Goal: Task Accomplishment & Management: Manage account settings

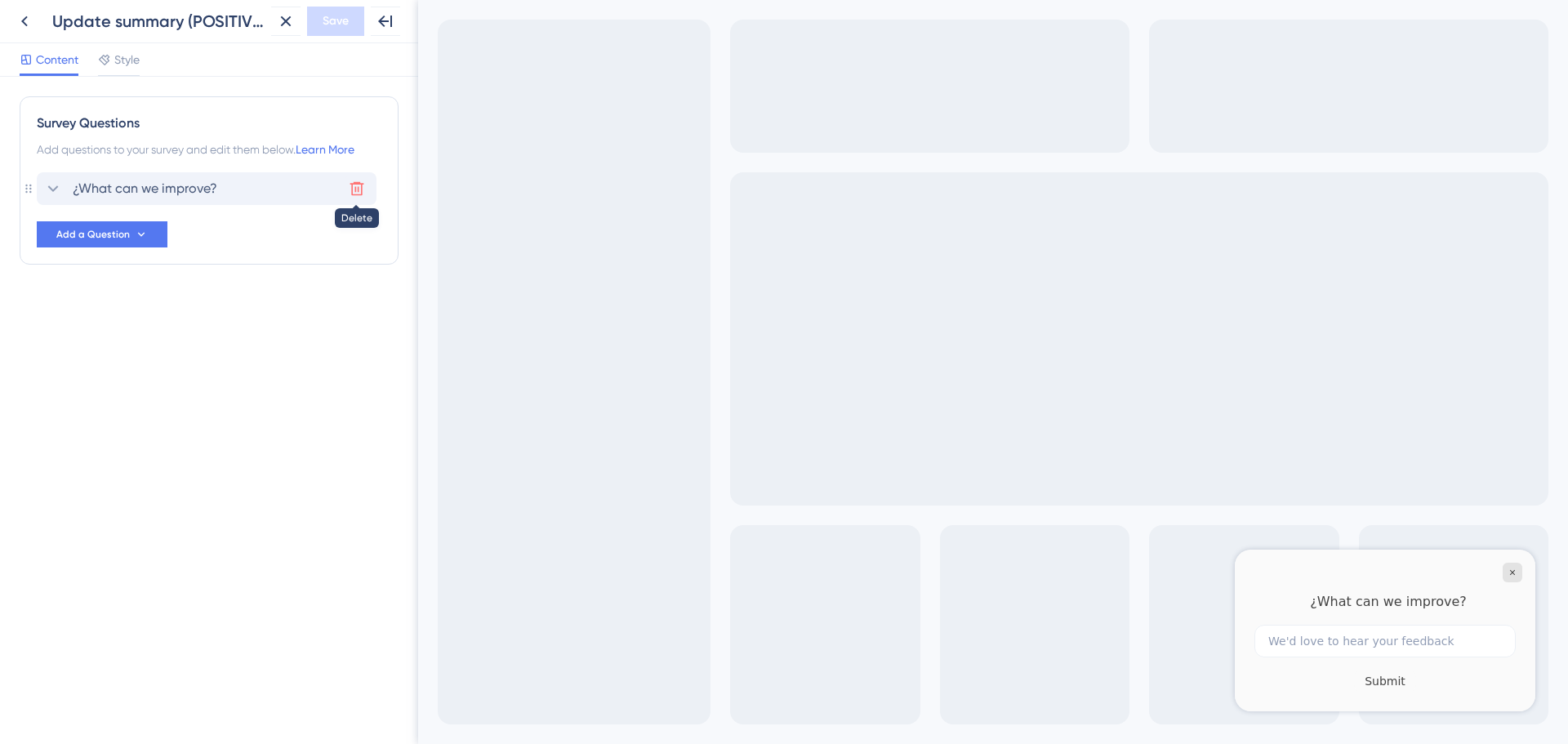
click at [355, 192] on icon at bounding box center [357, 189] width 14 height 14
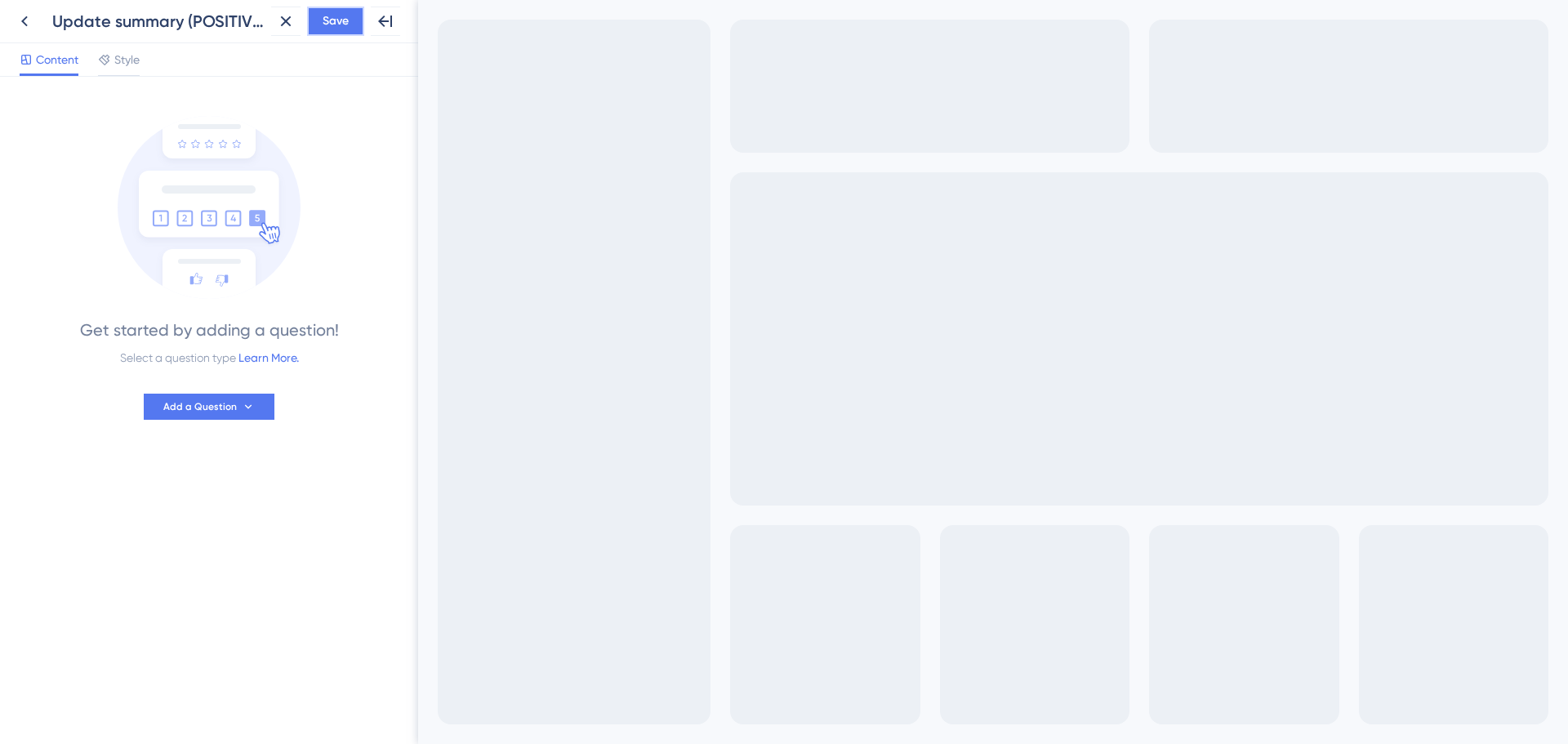
click at [341, 25] on span "Save" at bounding box center [335, 20] width 26 height 19
click at [23, 13] on icon at bounding box center [24, 20] width 19 height 19
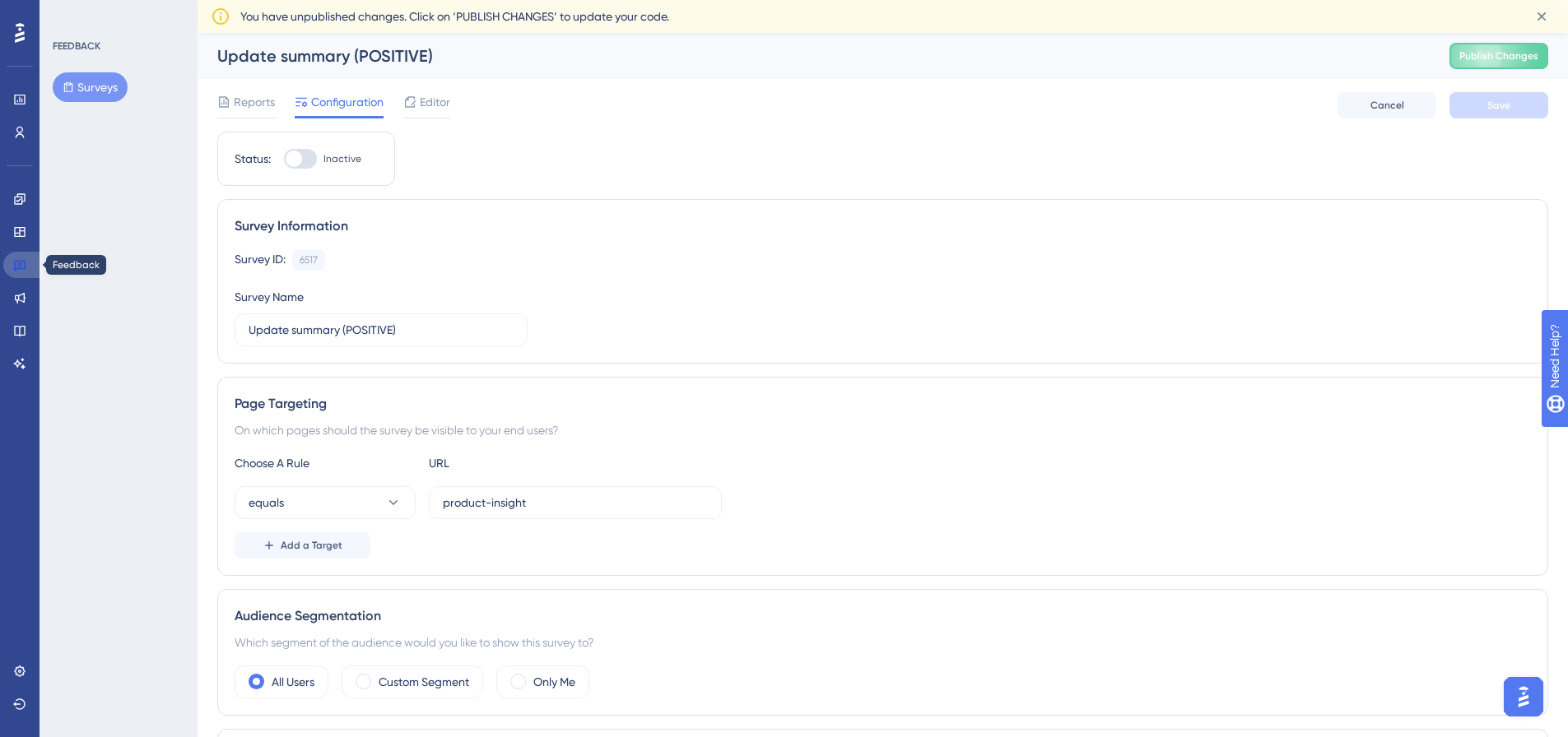
click at [20, 267] on icon at bounding box center [20, 265] width 13 height 13
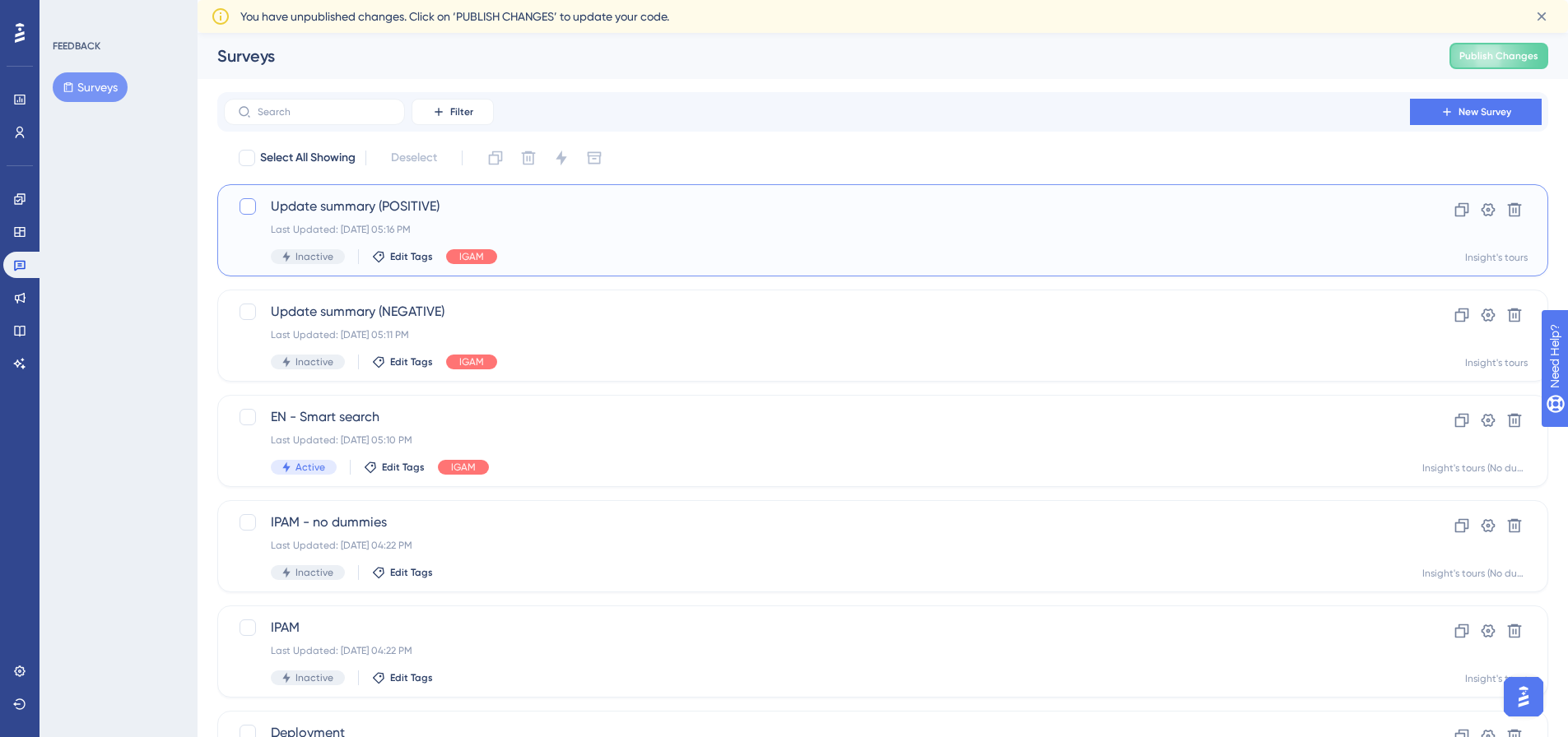
click at [247, 205] on div at bounding box center [248, 207] width 17 height 17
click at [1503, 61] on span "Publish Changes" at bounding box center [1498, 56] width 79 height 13
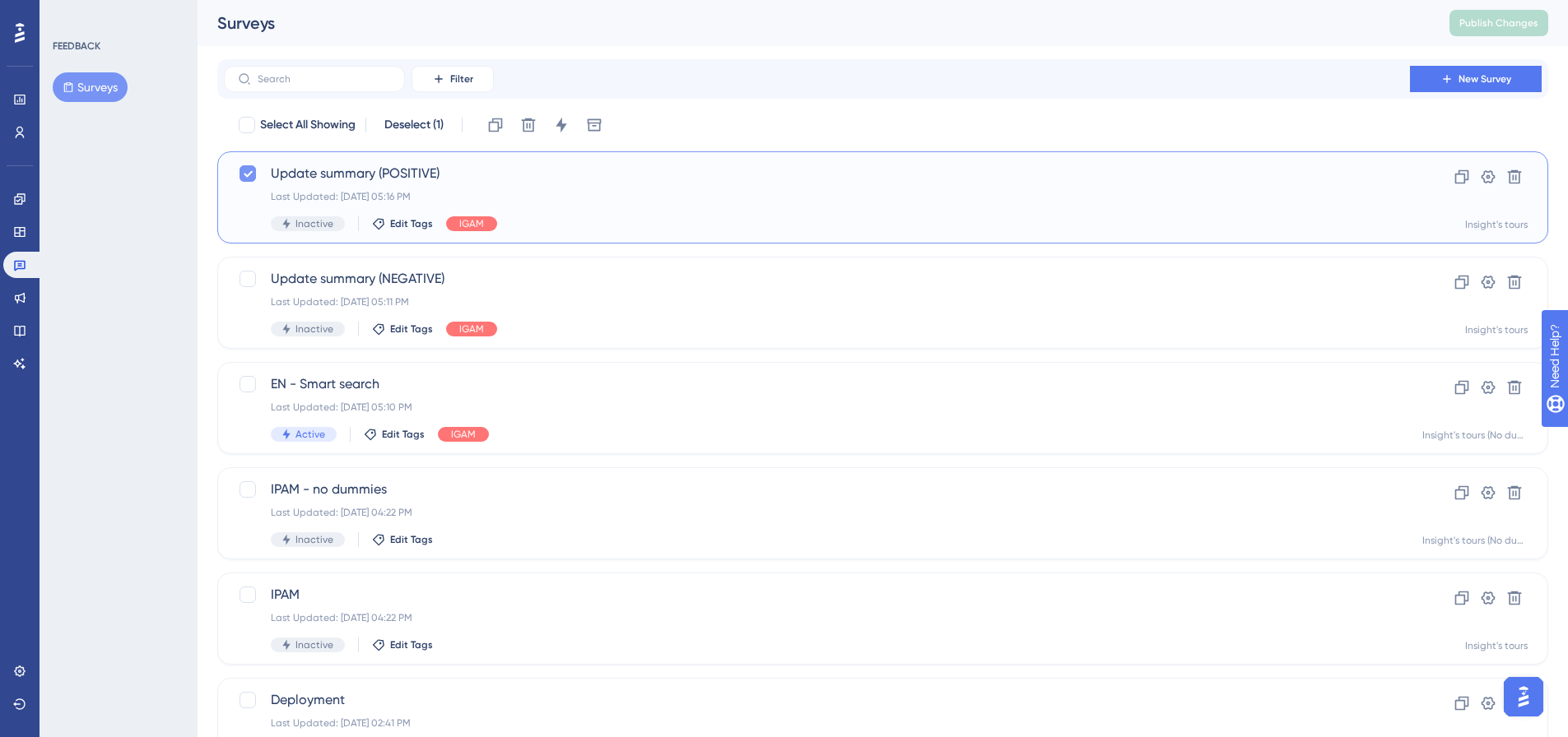
click at [245, 178] on icon at bounding box center [248, 173] width 10 height 13
checkbox input "false"
click at [327, 173] on span "Update summary (POSITIVE)" at bounding box center [817, 173] width 1092 height 20
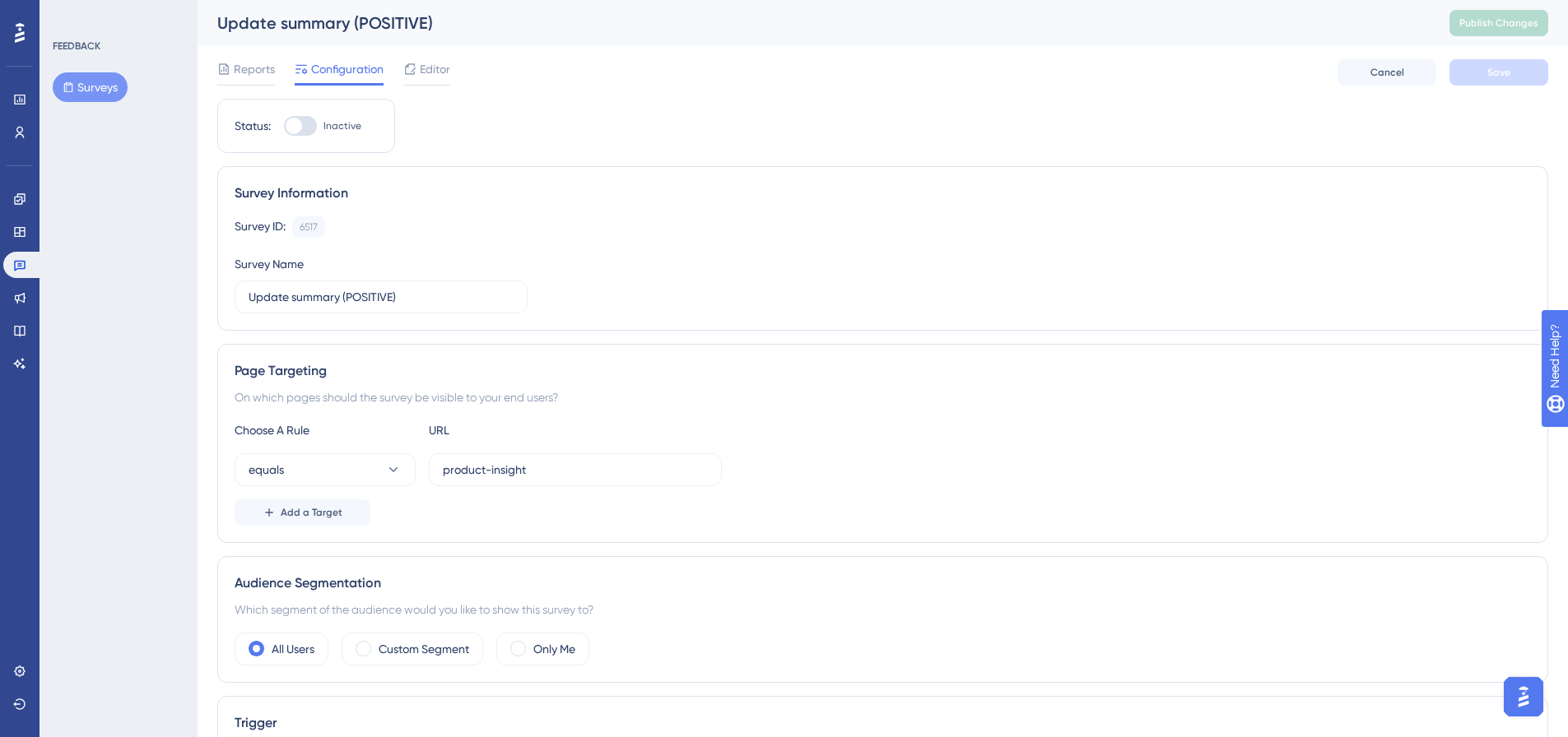
click at [309, 126] on div at bounding box center [300, 126] width 33 height 20
click at [284, 126] on input "Inactive" at bounding box center [283, 126] width 1 height 1
checkbox input "true"
click at [1484, 75] on button "Save" at bounding box center [1498, 73] width 99 height 26
click at [1502, 15] on button "Publish Changes" at bounding box center [1498, 23] width 99 height 26
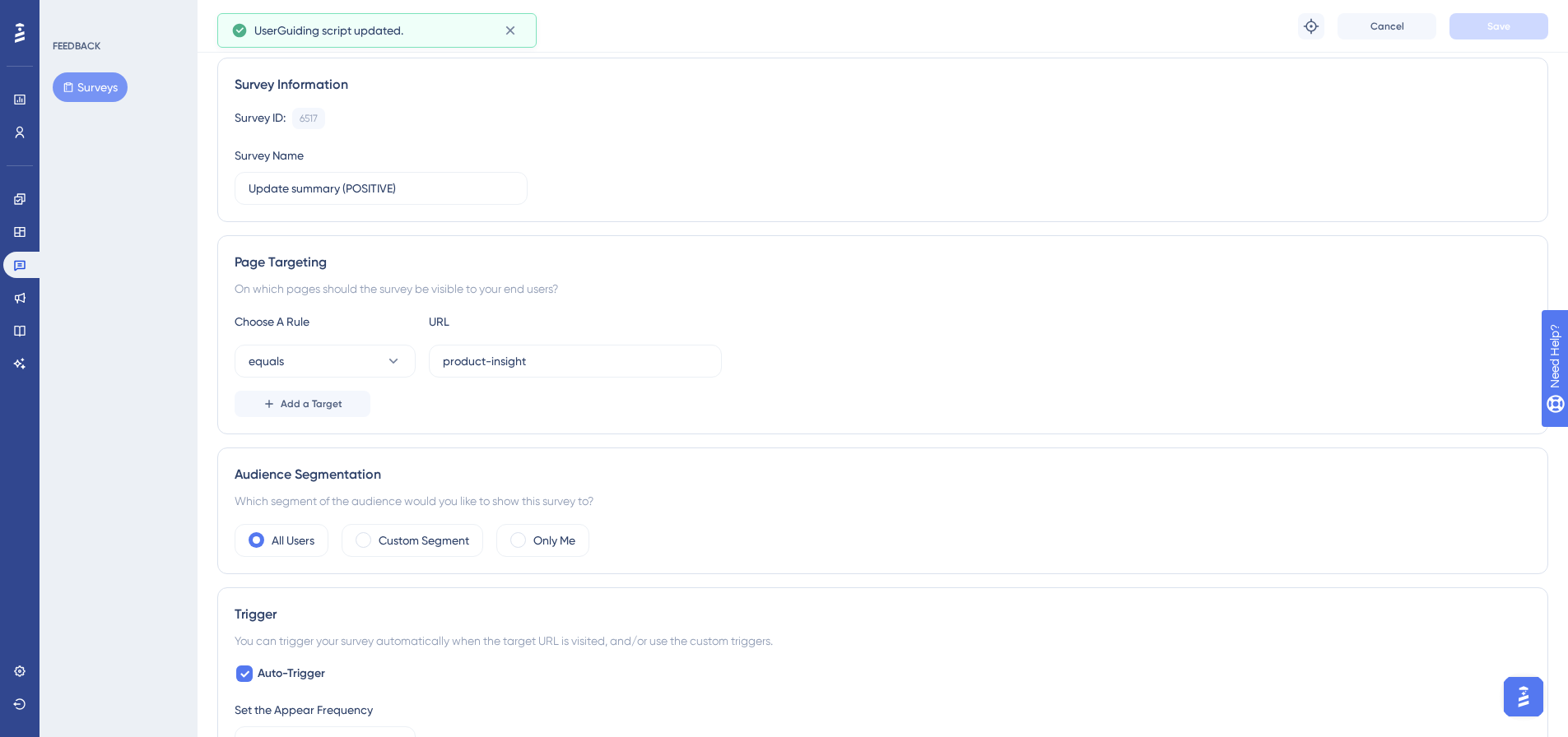
scroll to position [247, 0]
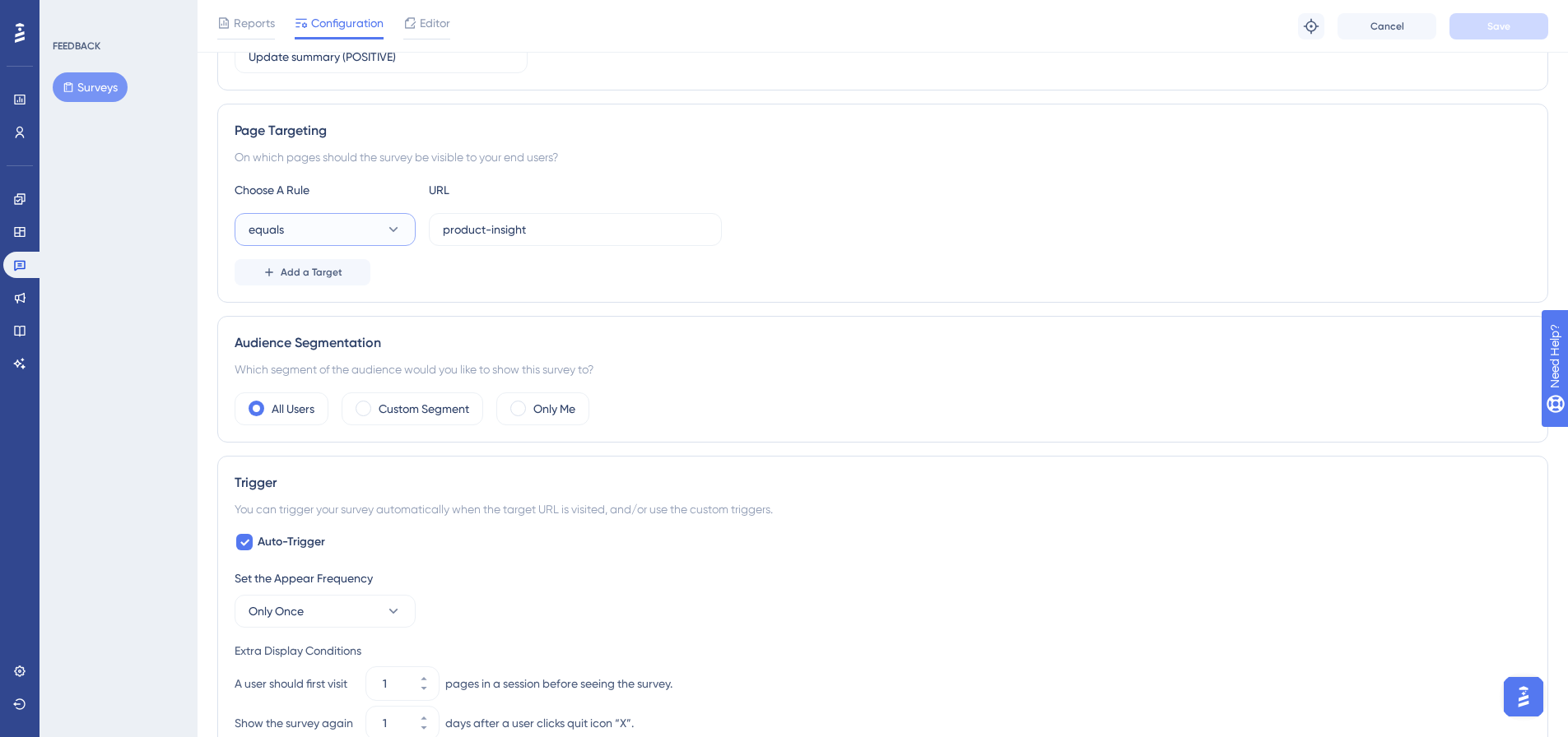
click at [367, 226] on button "equals" at bounding box center [325, 229] width 181 height 33
click at [485, 228] on input "product-insight" at bounding box center [575, 229] width 265 height 18
drag, startPoint x: 916, startPoint y: 180, endPoint x: 572, endPoint y: 235, distance: 348.4
click at [907, 181] on div "Page Targeting On which pages should the survey be visible to your end users? C…" at bounding box center [882, 203] width 1331 height 199
click at [304, 268] on span "Add a Target" at bounding box center [311, 272] width 61 height 13
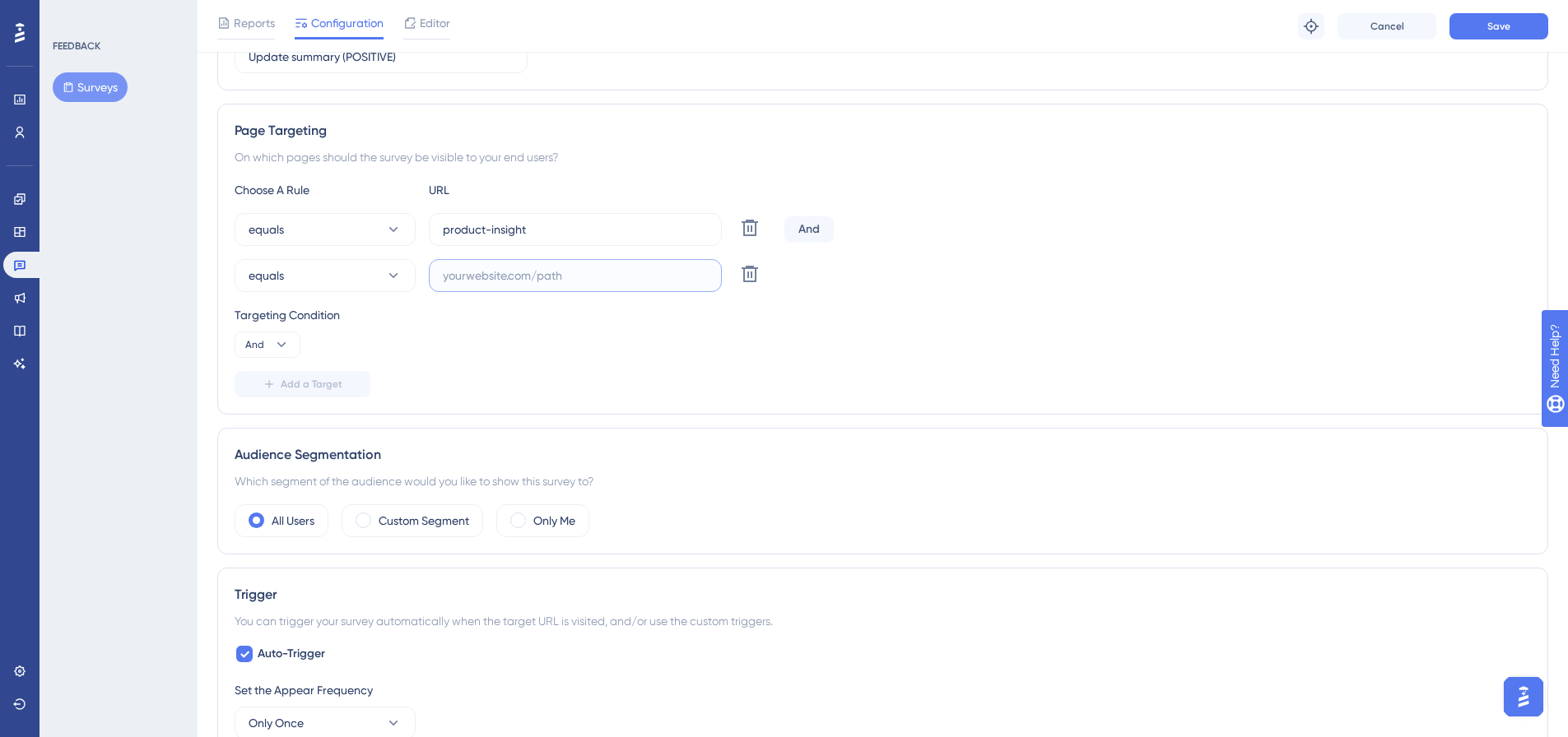
click at [498, 279] on input "text" at bounding box center [575, 275] width 265 height 18
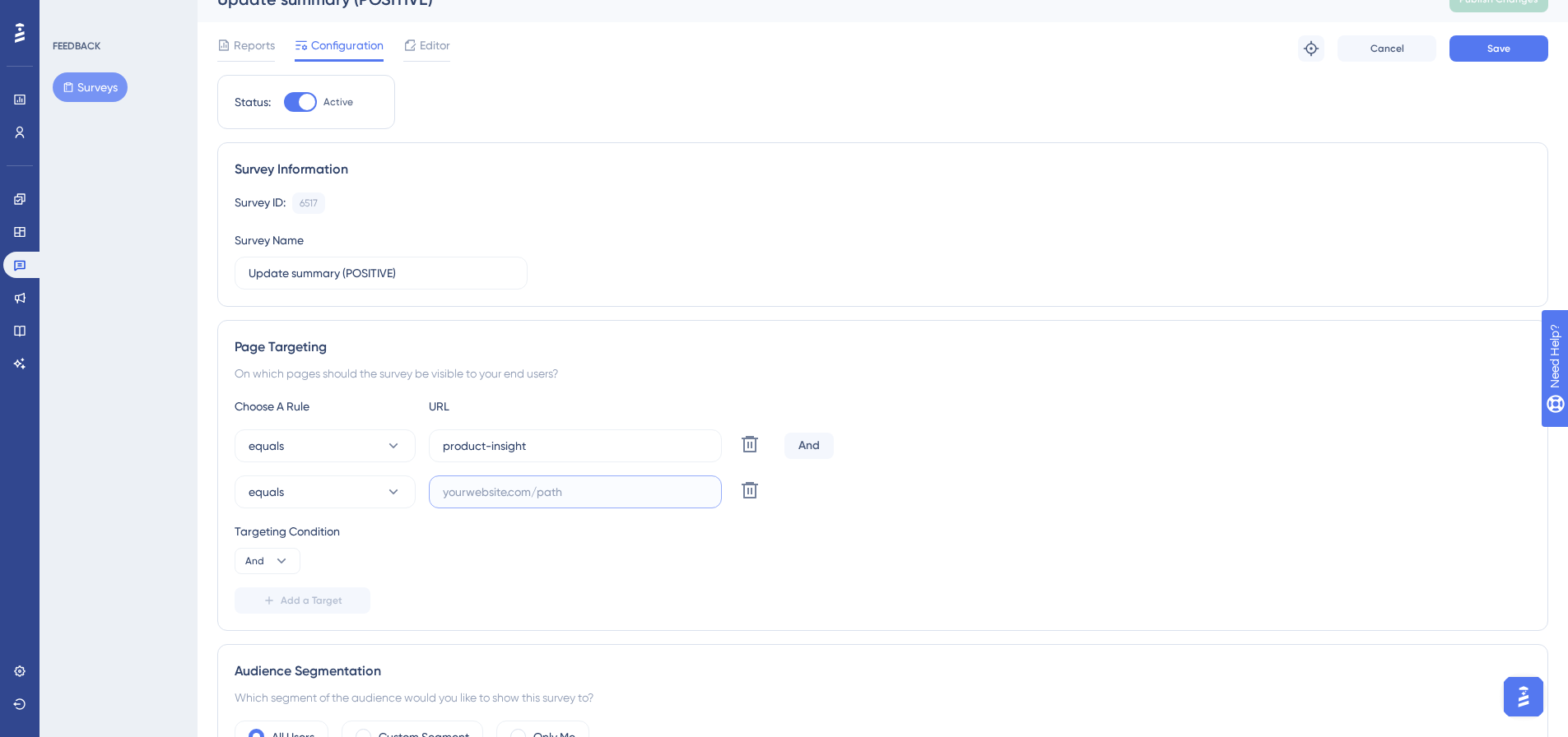
scroll to position [0, 0]
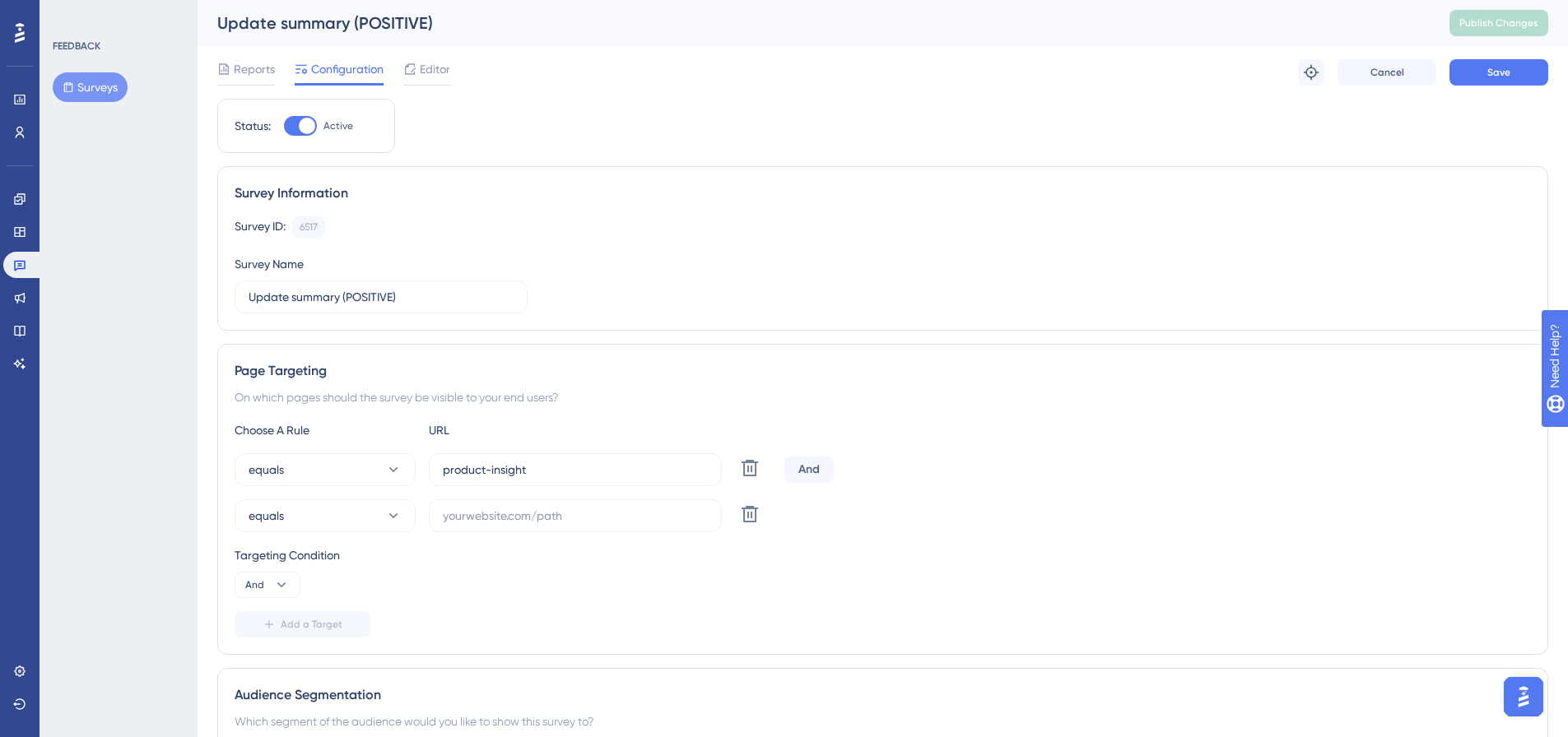
click at [1521, 700] on img "Open AI Assistant Launcher" at bounding box center [1523, 697] width 30 height 30
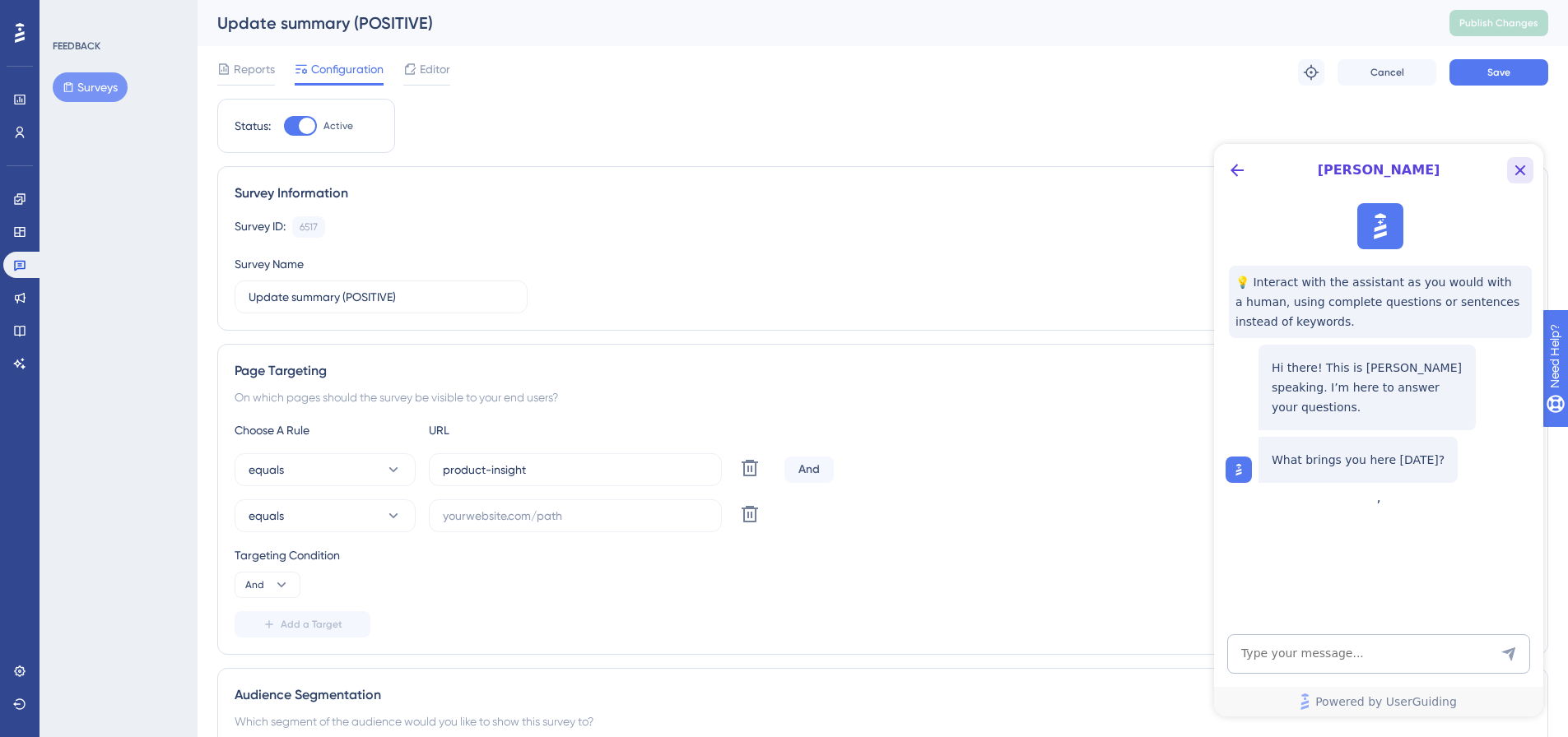
click at [1524, 170] on icon "Close Button" at bounding box center [1520, 169] width 20 height 20
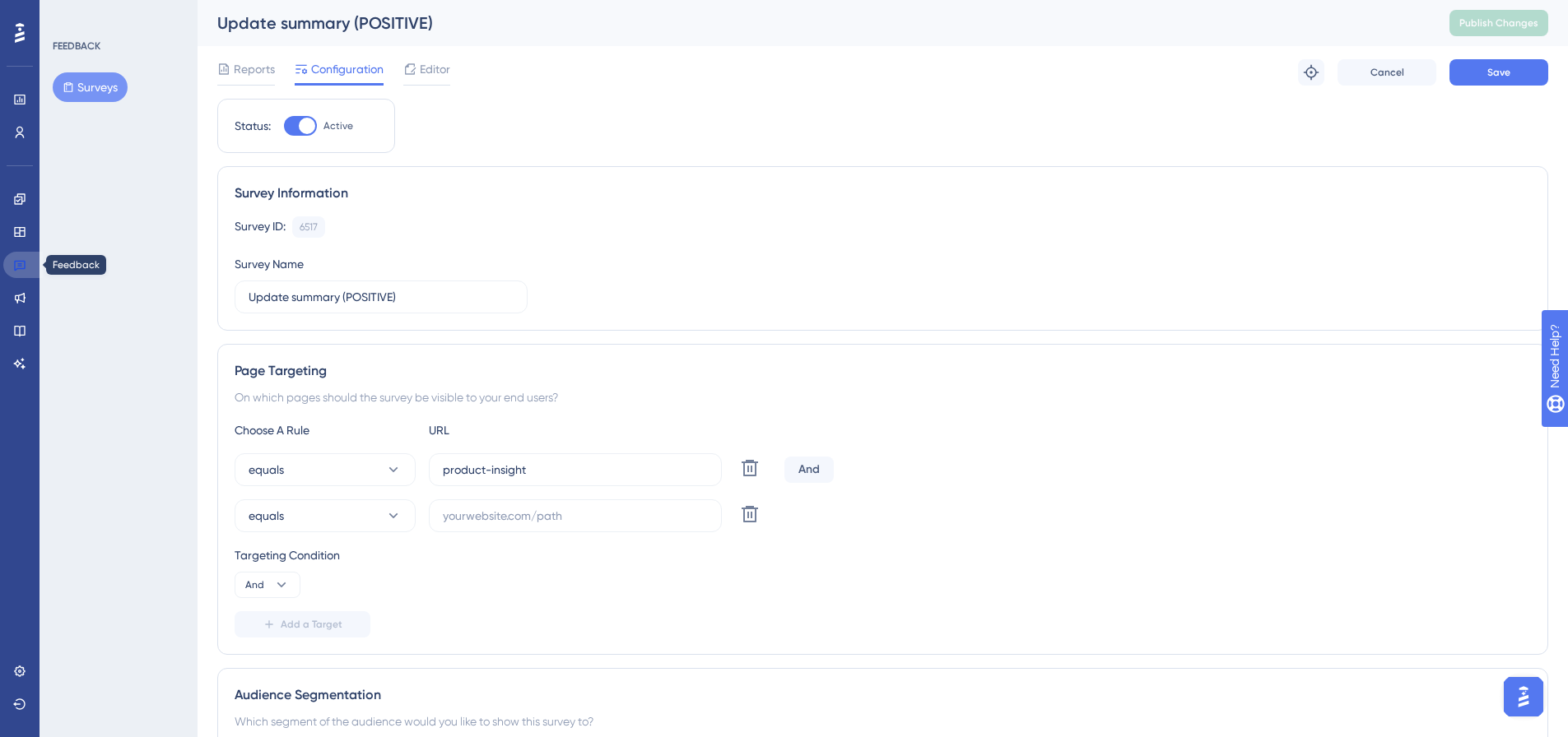
click at [24, 267] on icon at bounding box center [20, 265] width 13 height 13
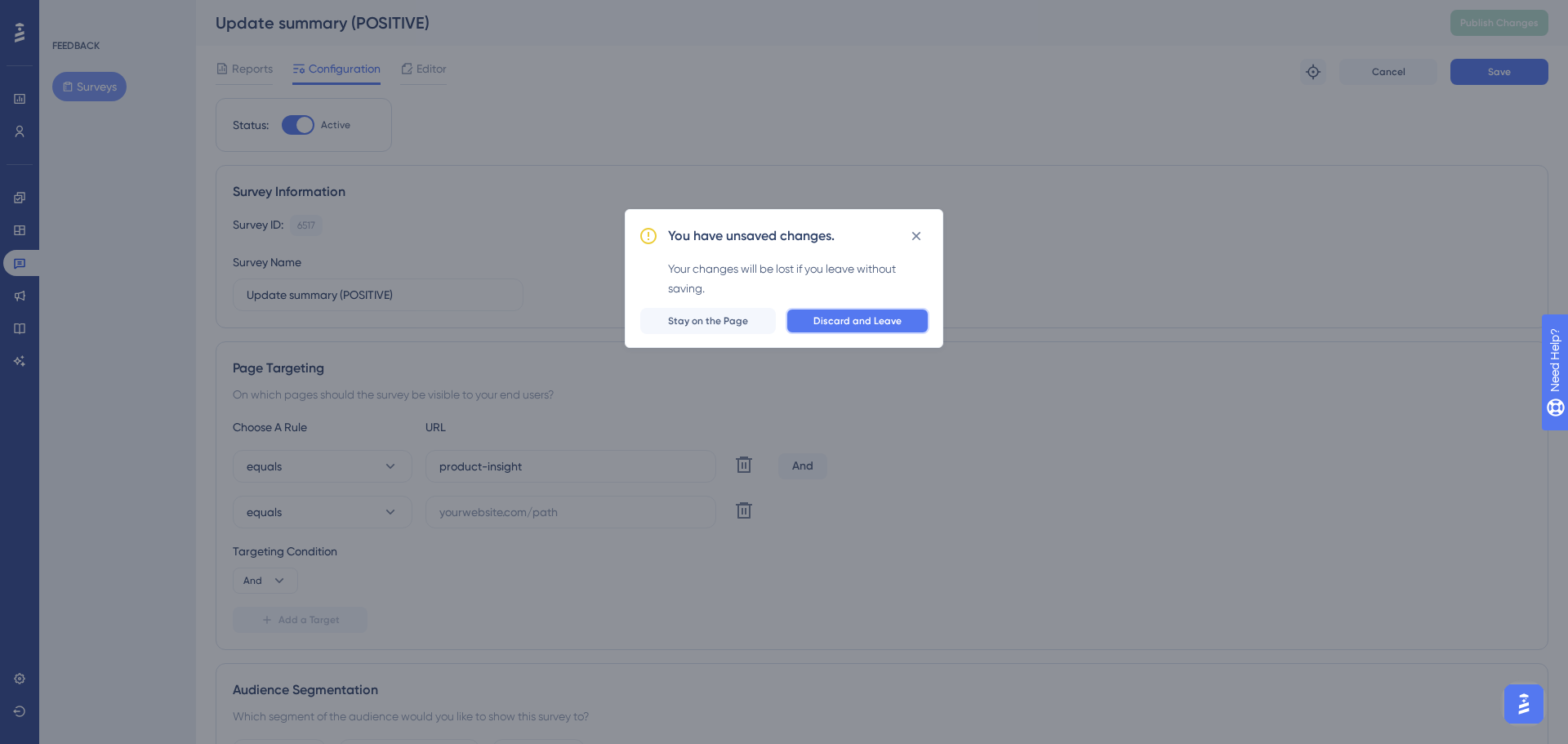
click at [861, 318] on span "Discard and Leave" at bounding box center [857, 321] width 88 height 13
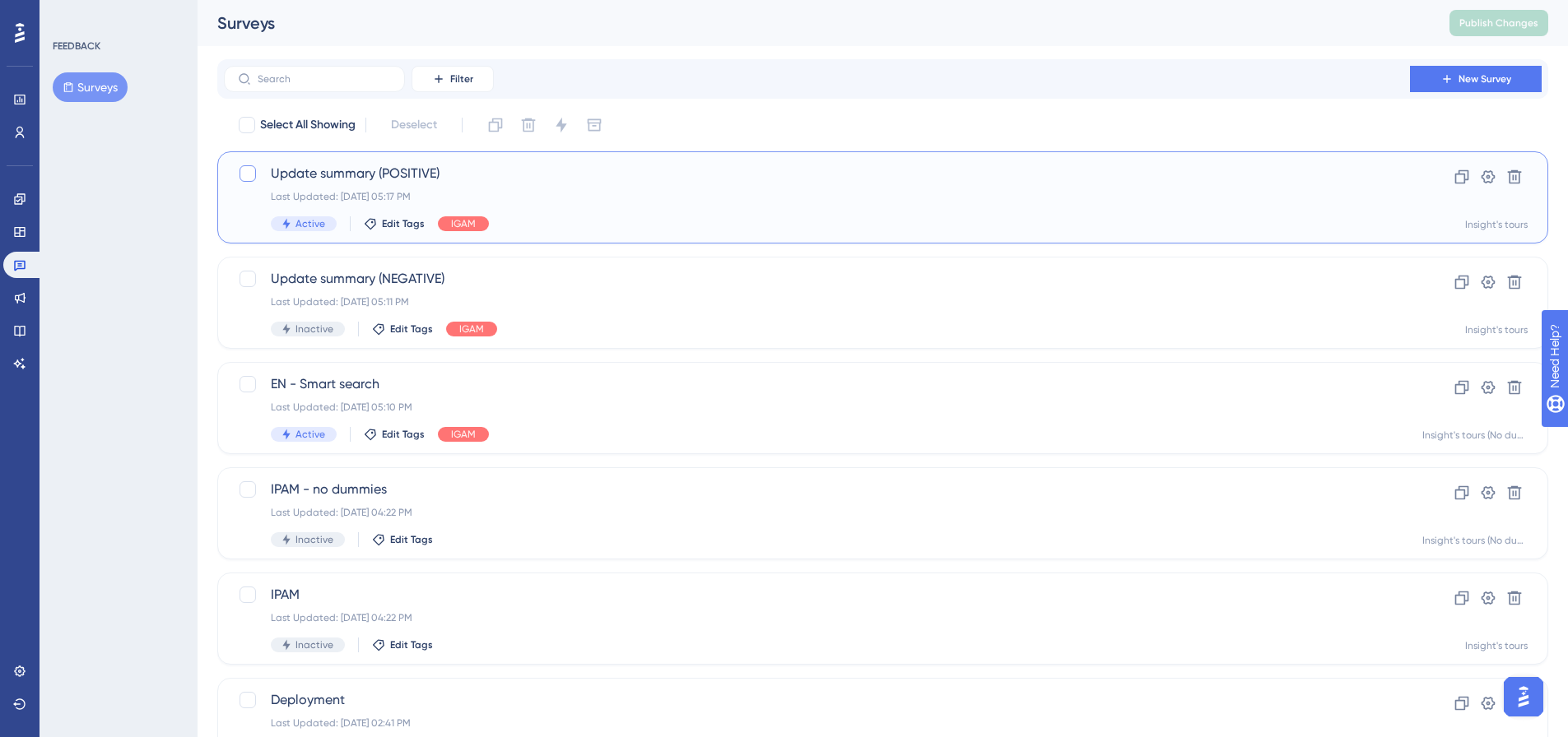
click at [245, 173] on div at bounding box center [248, 174] width 17 height 17
checkbox input "true"
click at [478, 178] on span "Update summary (POSITIVE)" at bounding box center [817, 173] width 1092 height 20
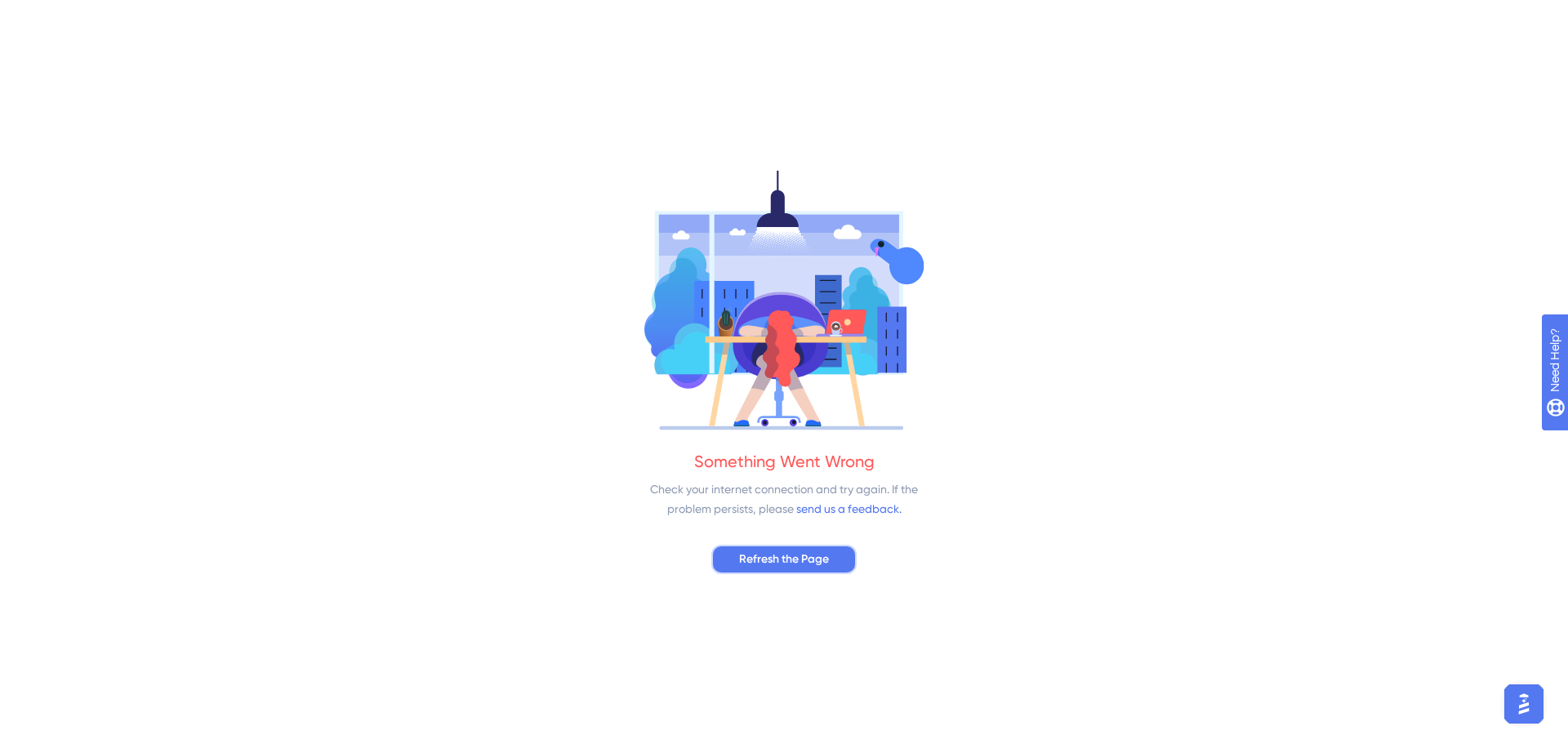
click at [758, 554] on span "Refresh the Page" at bounding box center [784, 559] width 90 height 19
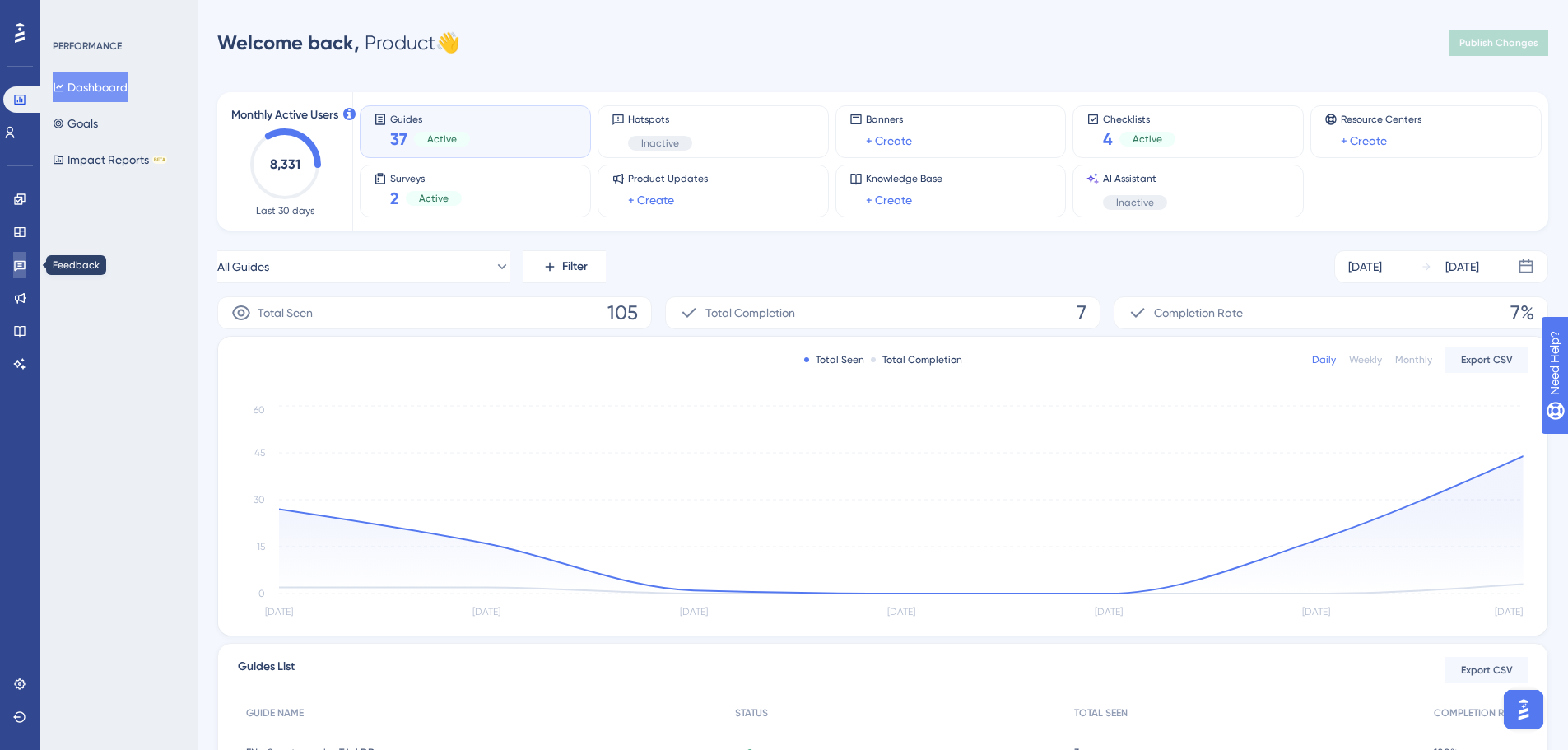
click at [18, 272] on link at bounding box center [20, 265] width 13 height 26
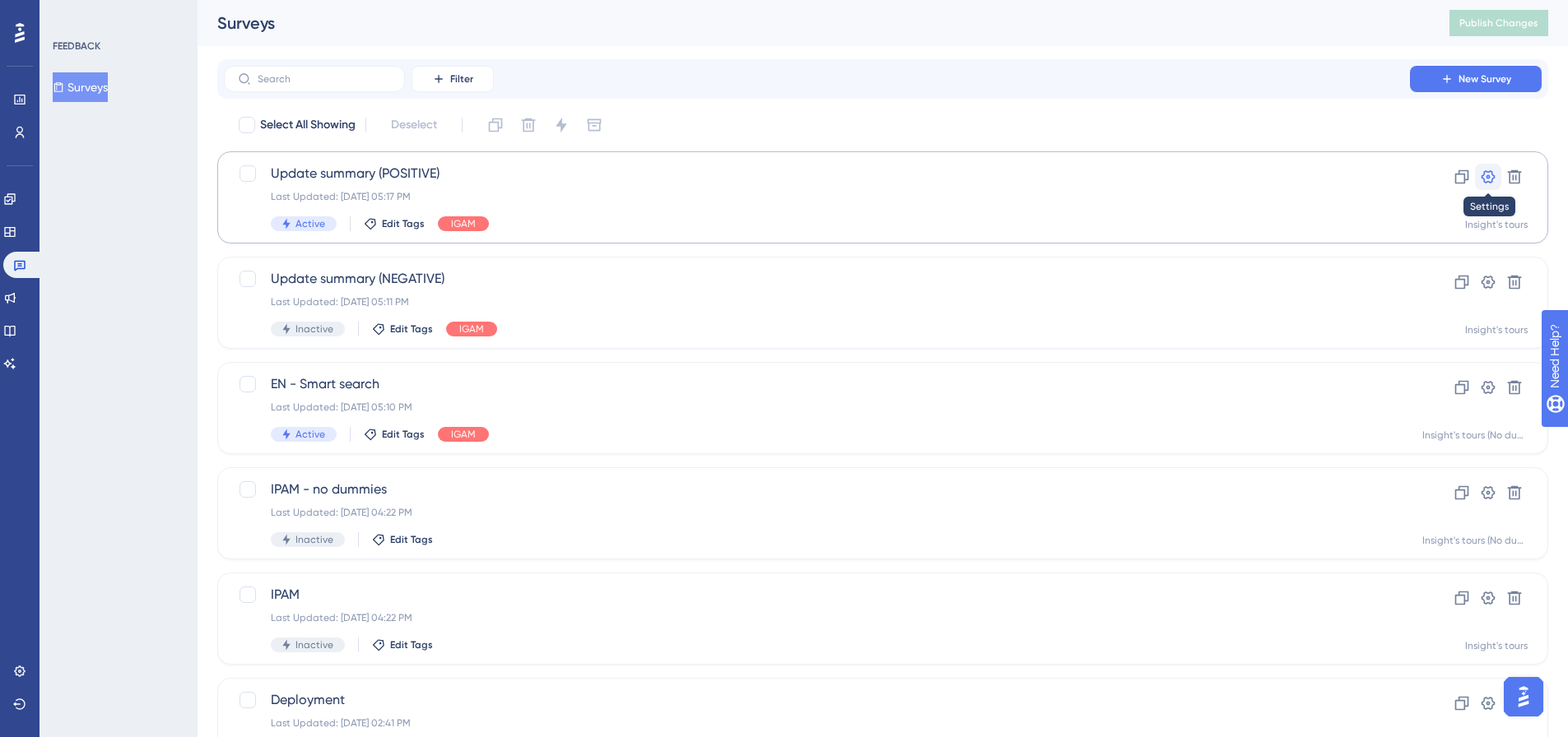
click at [1480, 173] on icon at bounding box center [1488, 177] width 17 height 17
click at [1481, 179] on icon at bounding box center [1488, 177] width 14 height 13
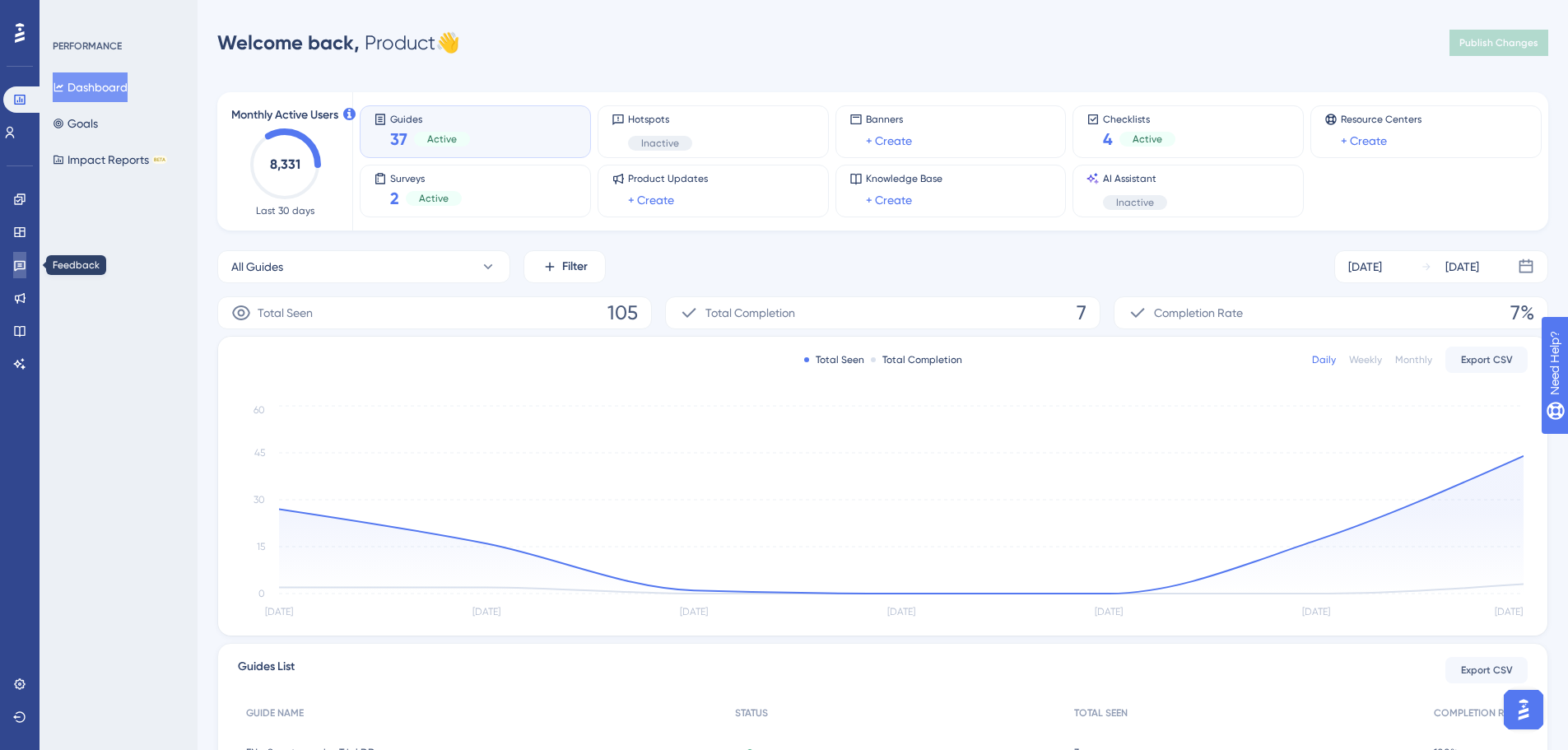
click at [13, 266] on link at bounding box center [20, 265] width 13 height 26
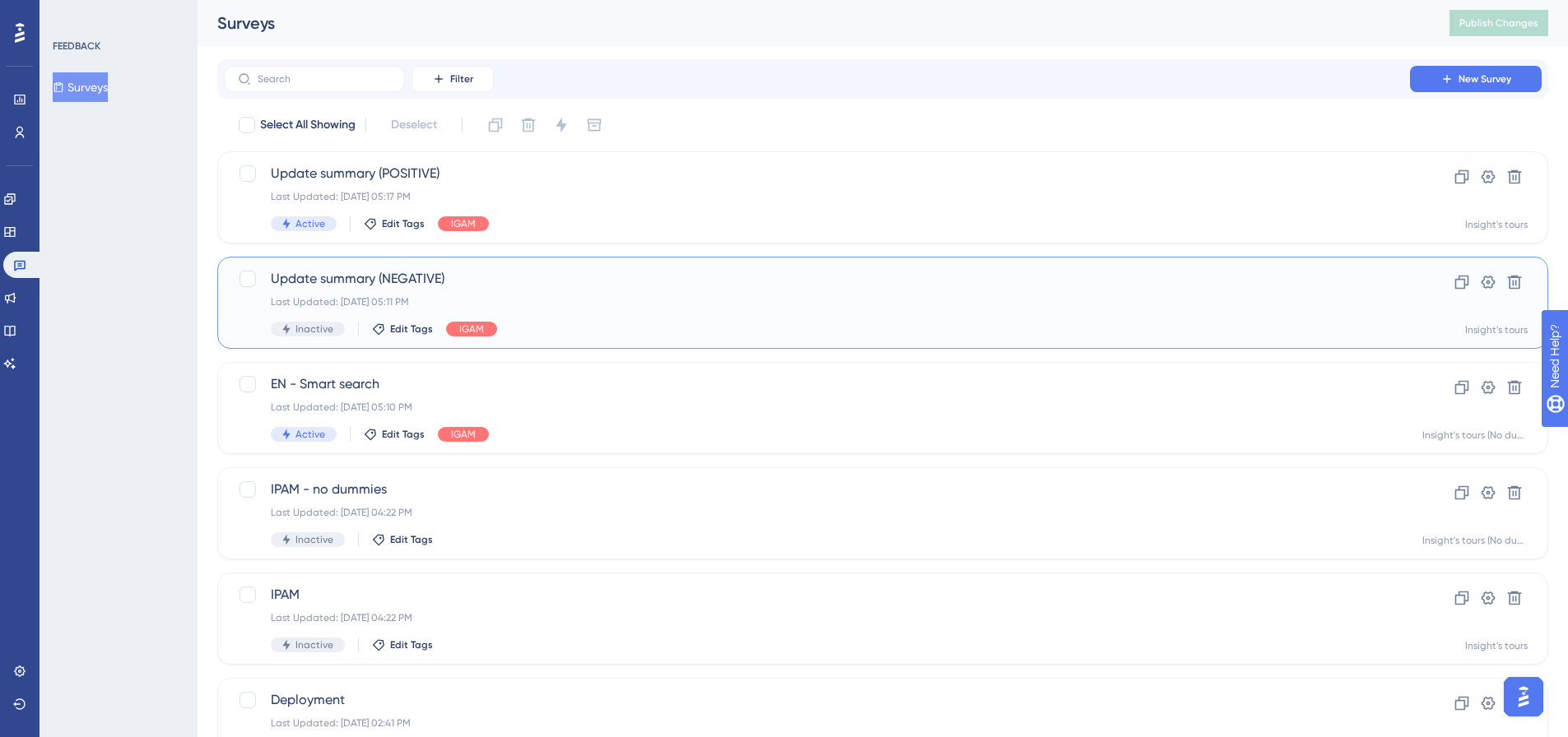
click at [351, 278] on span "Update summary (NEGATIVE)" at bounding box center [817, 278] width 1092 height 20
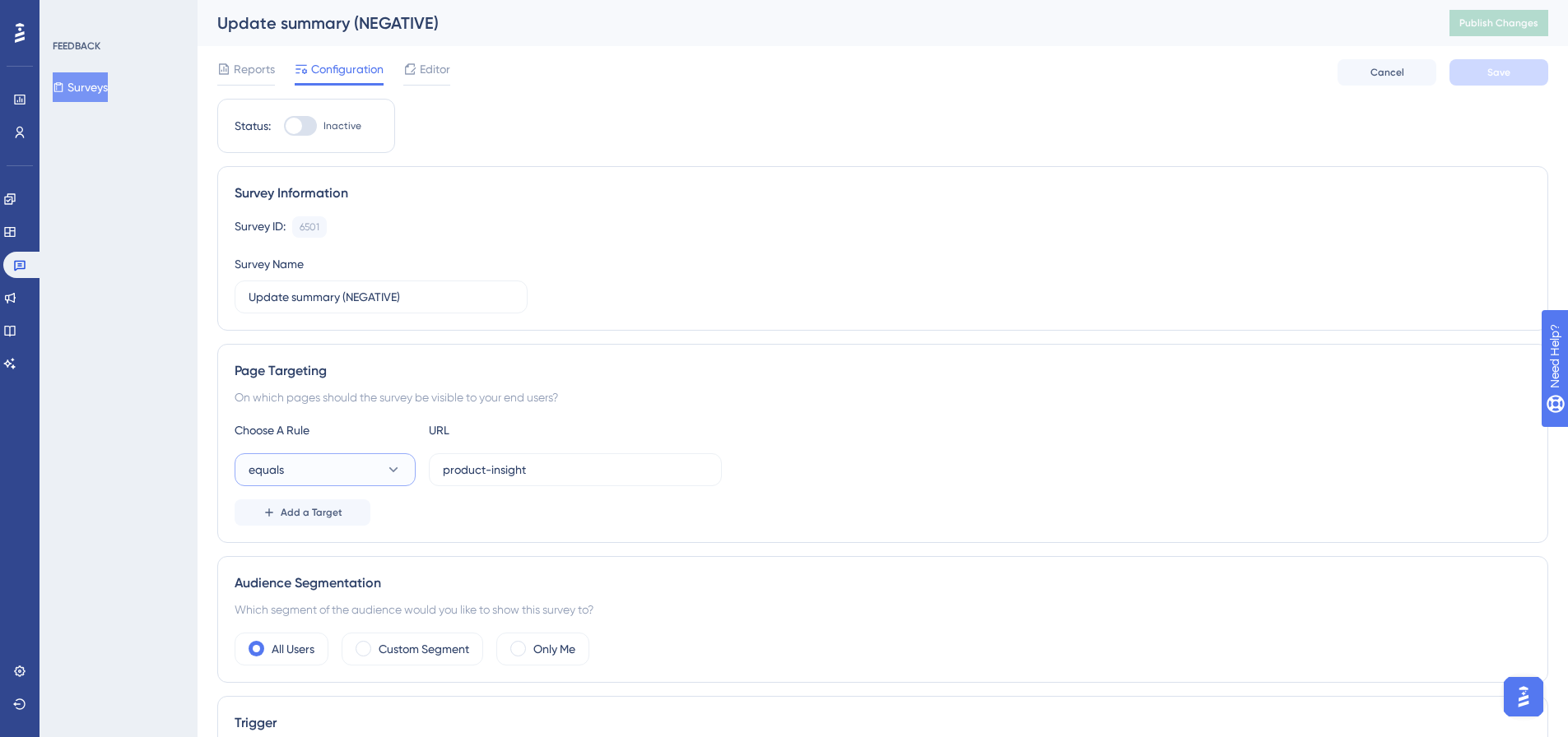
click at [372, 471] on button "equals" at bounding box center [325, 469] width 181 height 33
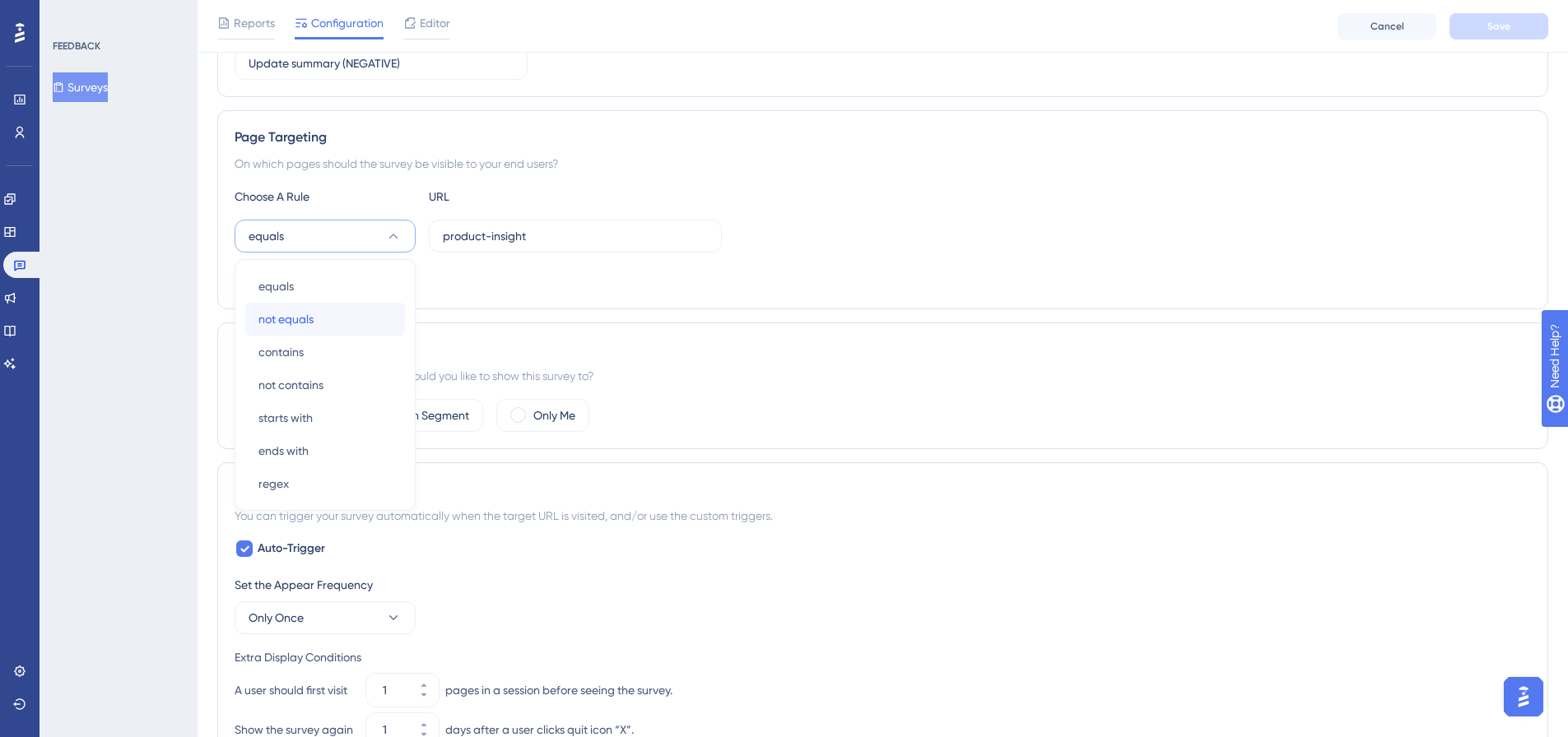
click at [342, 321] on div "not equals not equals" at bounding box center [325, 318] width 133 height 33
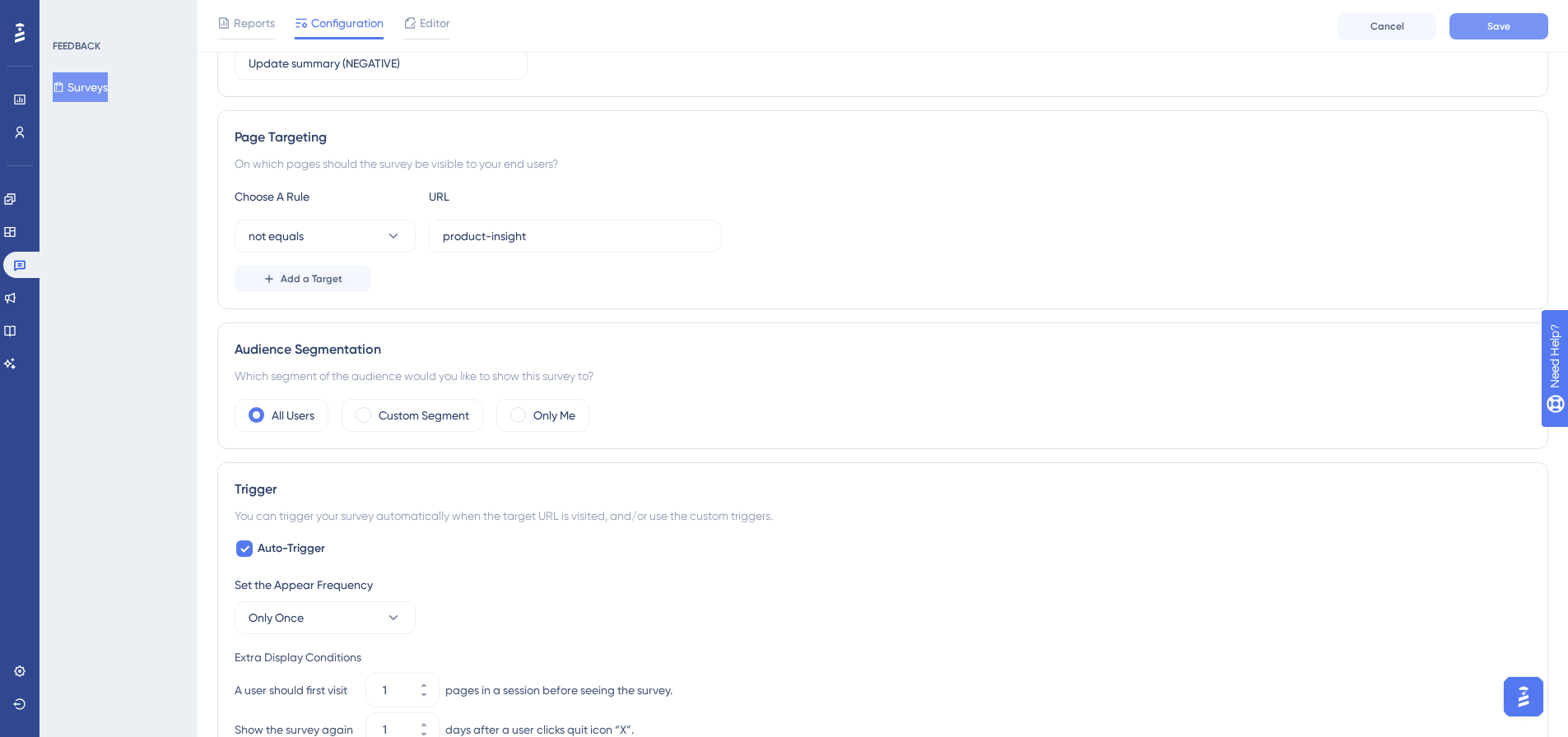
click at [1507, 21] on span "Save" at bounding box center [1498, 26] width 23 height 13
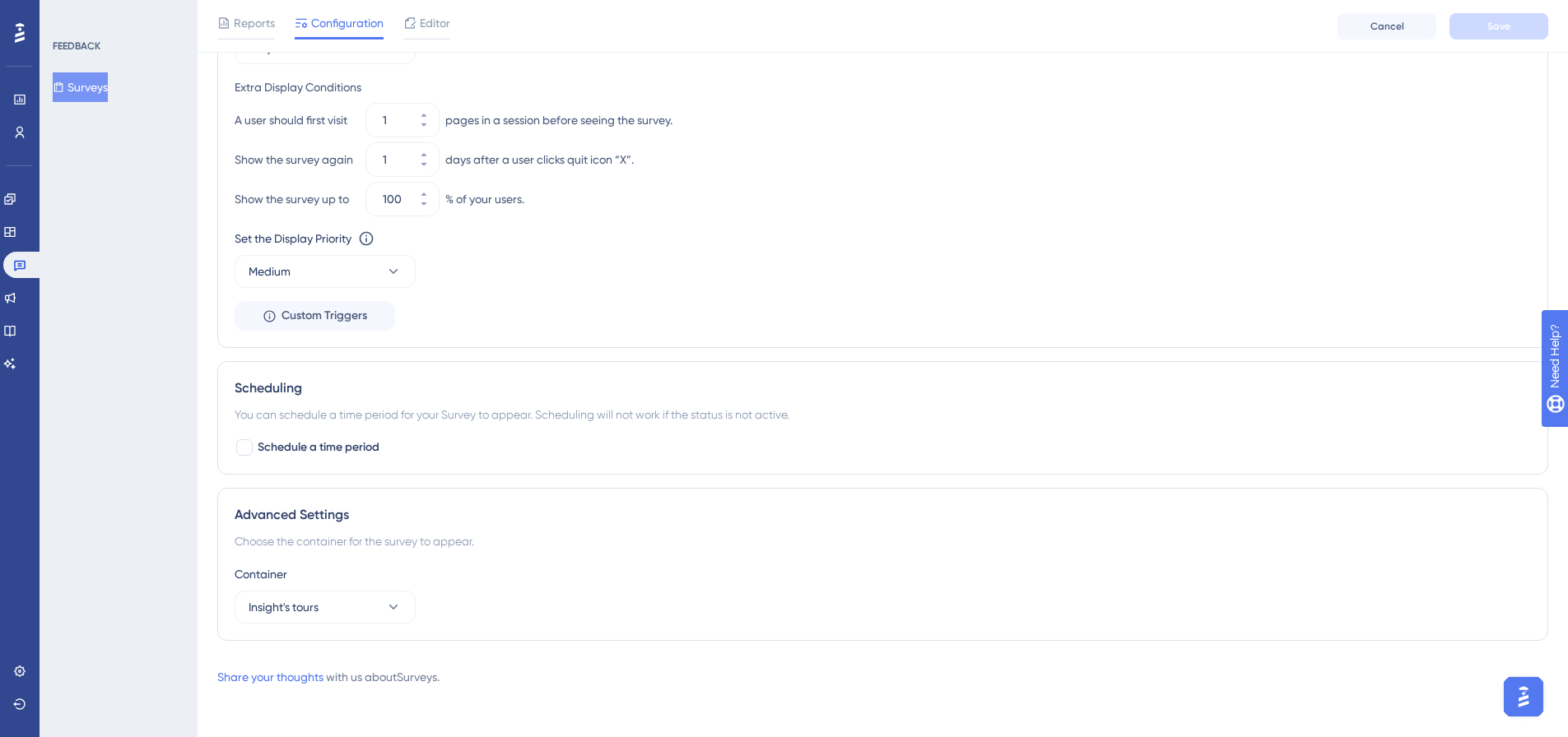
scroll to position [812, 0]
